Goal: Transaction & Acquisition: Purchase product/service

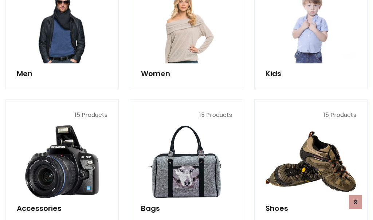
scroll to position [243, 0]
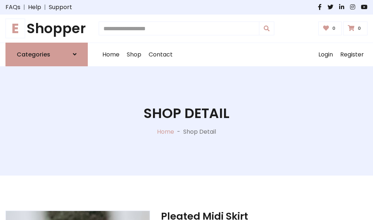
click at [47, 28] on h1 "E Shopper" at bounding box center [46, 28] width 82 height 16
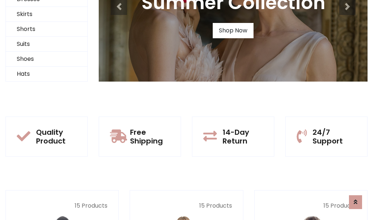
scroll to position [70, 0]
